Goal: Browse casually

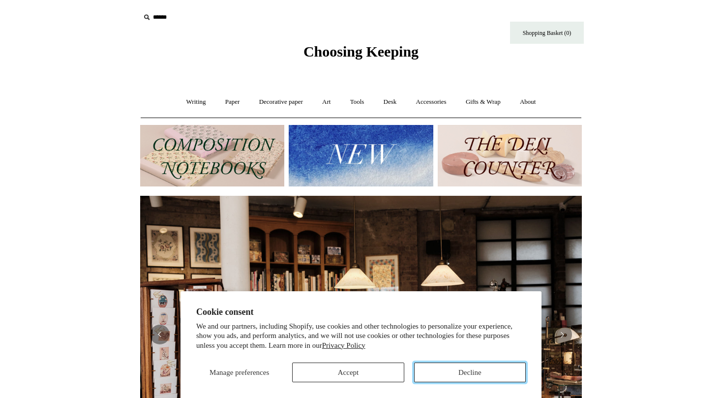
click at [443, 366] on button "Decline" at bounding box center [470, 372] width 112 height 20
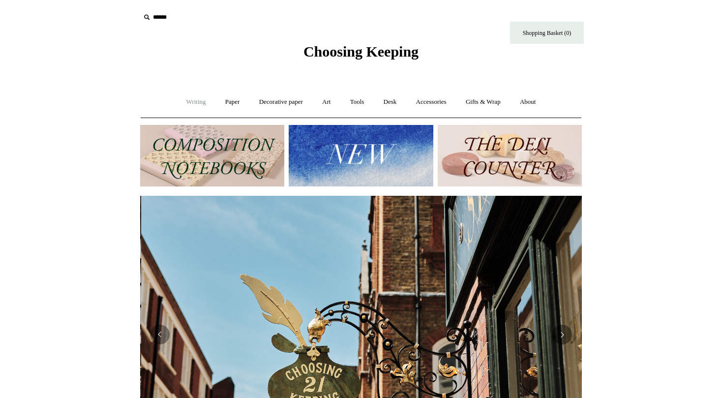
scroll to position [0, 441]
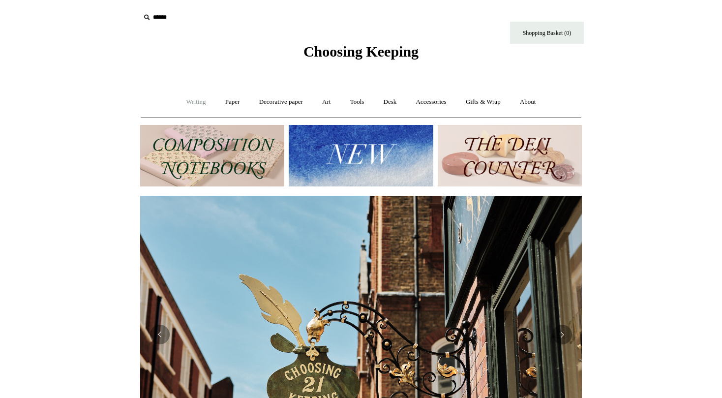
click at [190, 102] on link "Writing +" at bounding box center [195, 102] width 37 height 26
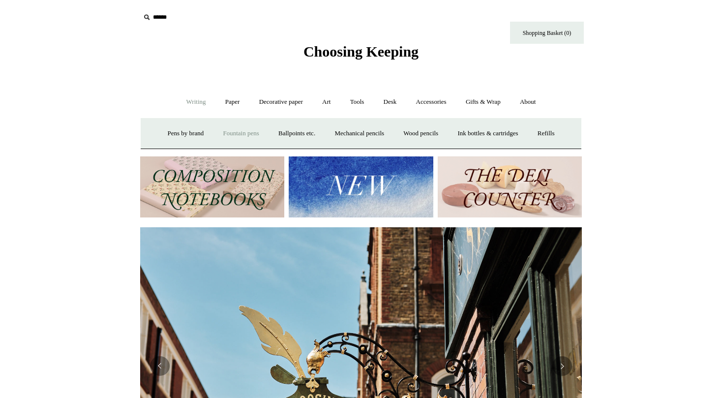
click at [240, 132] on link "Fountain pens +" at bounding box center [241, 133] width 54 height 26
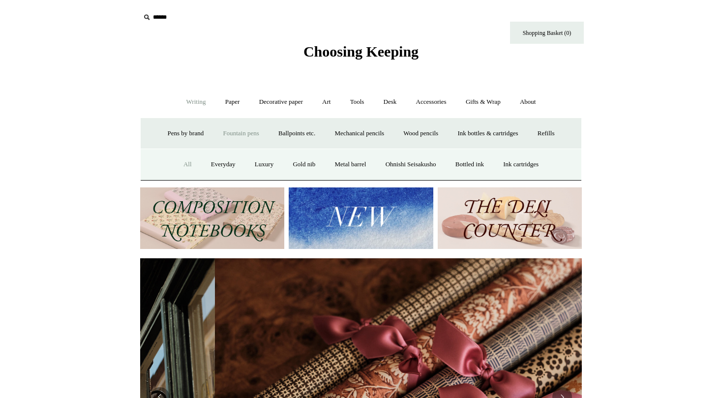
click at [179, 162] on link "All" at bounding box center [187, 164] width 26 height 26
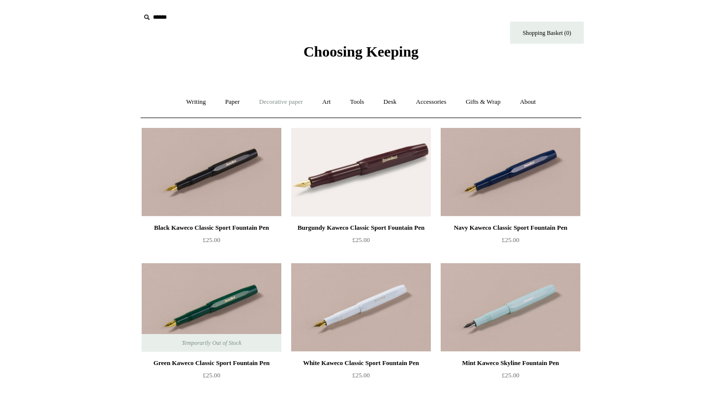
click at [274, 103] on link "Decorative paper +" at bounding box center [280, 102] width 61 height 26
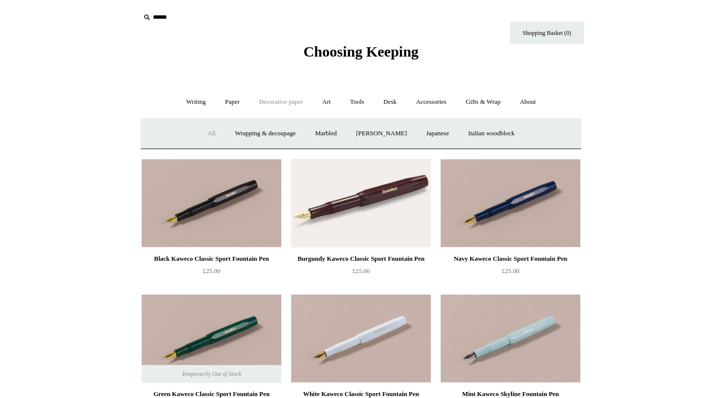
click at [203, 129] on link "All" at bounding box center [212, 133] width 26 height 26
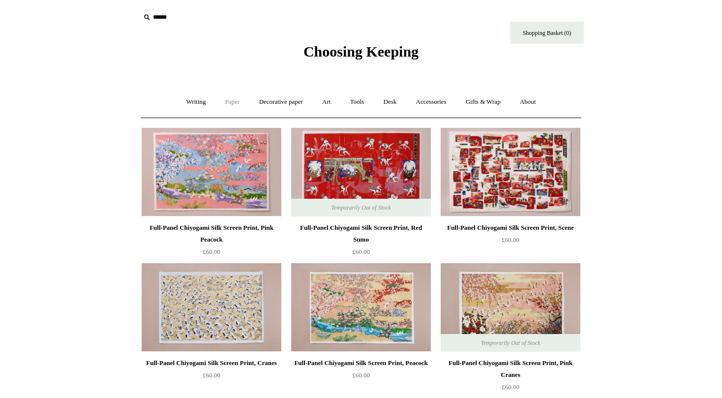
click at [234, 102] on link "Paper +" at bounding box center [232, 102] width 32 height 26
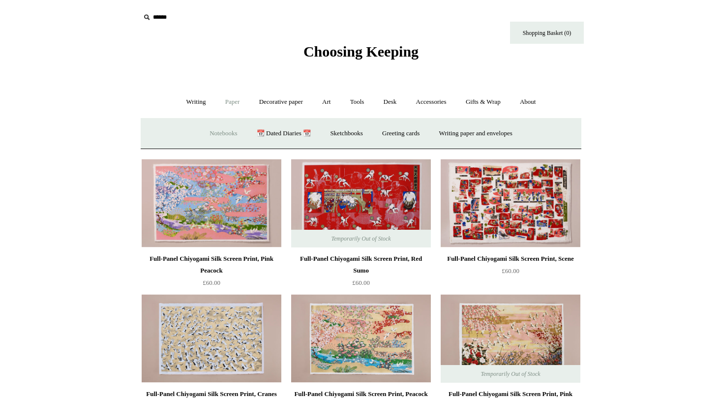
click at [224, 131] on link "Notebooks +" at bounding box center [223, 133] width 45 height 26
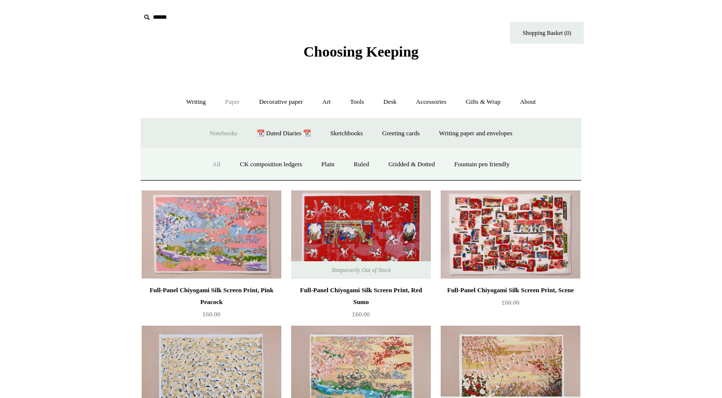
click at [209, 166] on link "All" at bounding box center [216, 164] width 26 height 26
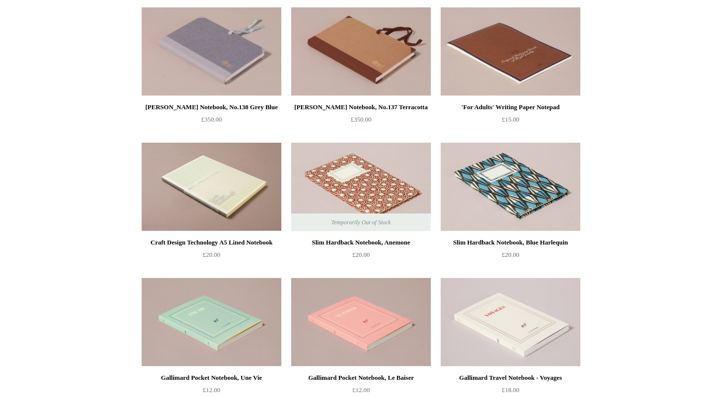
scroll to position [3365, 0]
